Goal: Consume media (video, audio): Consume media (video, audio)

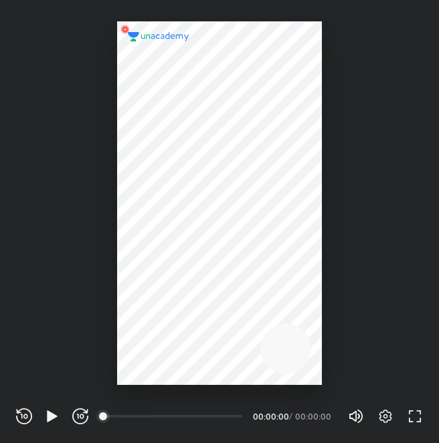
scroll to position [443, 439]
click at [44, 421] on icon "button" at bounding box center [52, 417] width 16 height 16
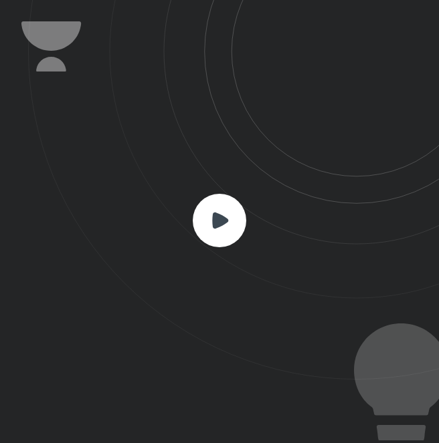
click at [227, 215] on rect at bounding box center [220, 221] width 54 height 54
click at [230, 228] on rect at bounding box center [220, 221] width 54 height 54
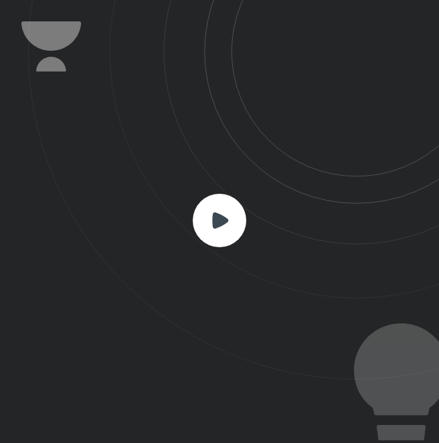
click at [227, 232] on rect at bounding box center [220, 221] width 54 height 54
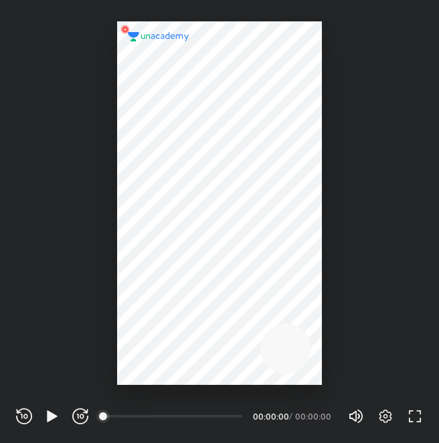
scroll to position [443, 439]
click at [52, 418] on icon "button" at bounding box center [52, 416] width 10 height 11
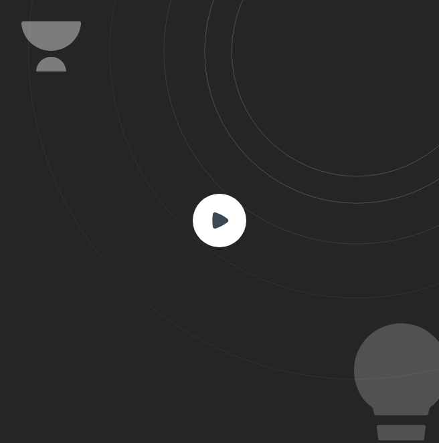
click at [225, 200] on rect at bounding box center [220, 221] width 54 height 54
click at [225, 209] on rect at bounding box center [220, 221] width 54 height 54
